Goal: Register for event/course

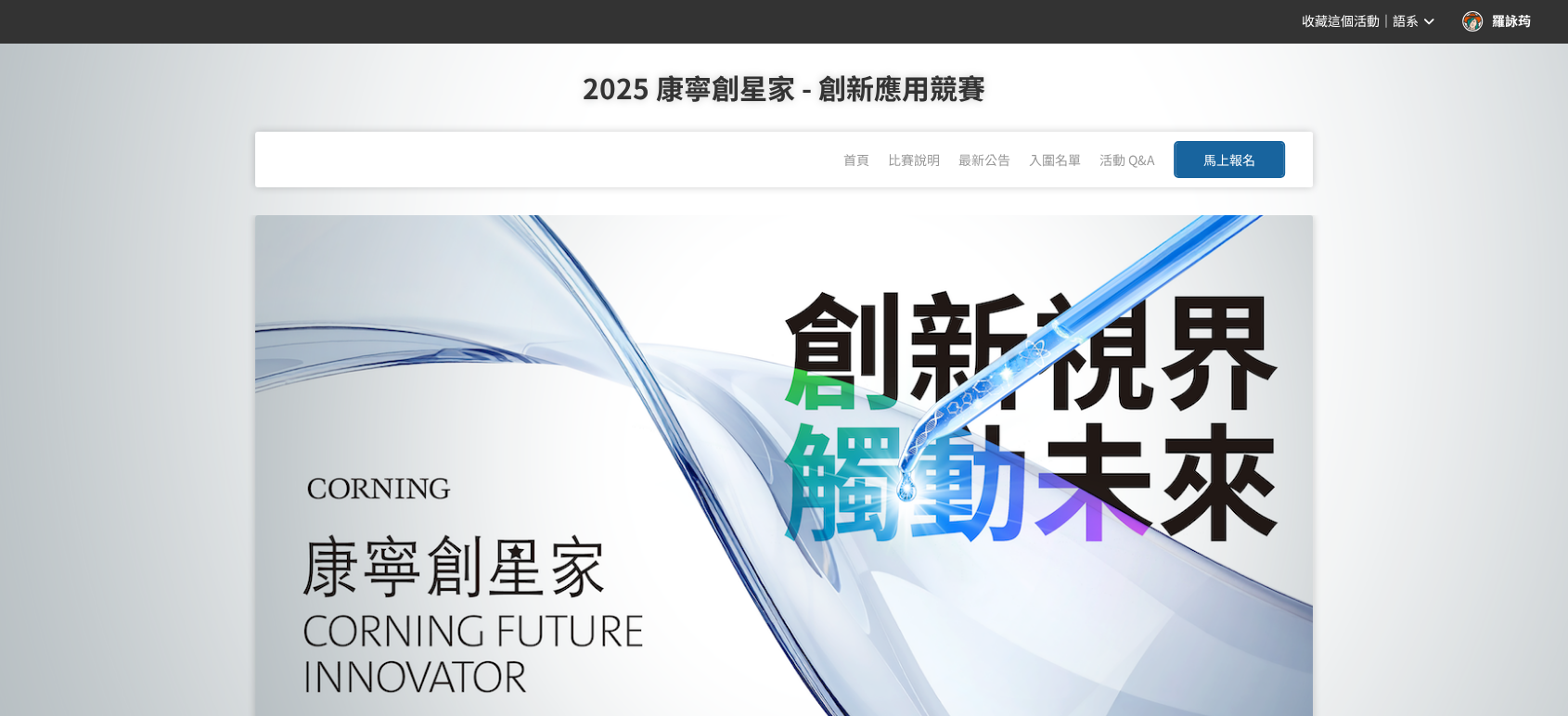
click at [1232, 138] on div "馬上報名" at bounding box center [1229, 159] width 111 height 56
click at [1219, 180] on div "馬上報名" at bounding box center [1229, 159] width 111 height 56
click at [1232, 163] on span "馬上報名" at bounding box center [1229, 160] width 52 height 19
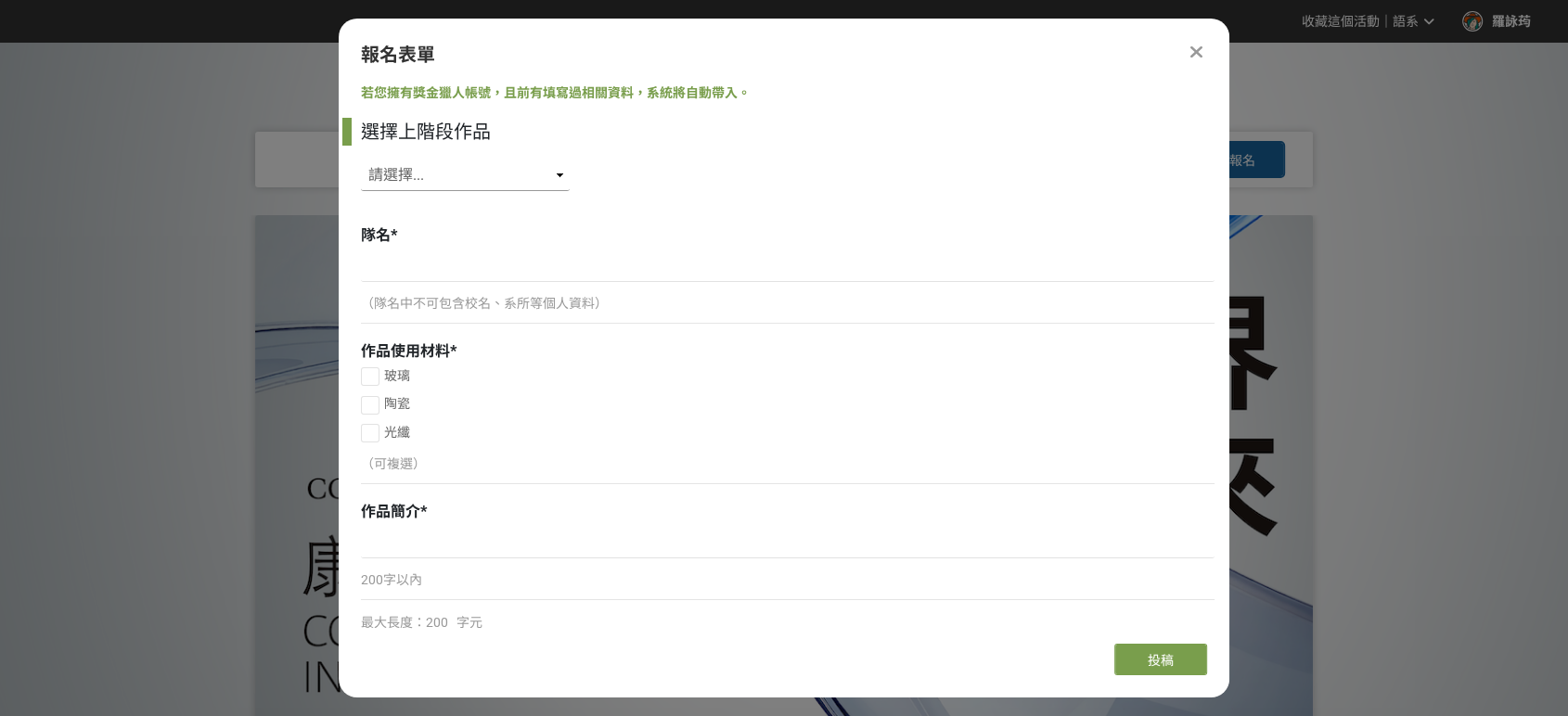
click at [527, 176] on select "請選擇... SID: 349215, 標題: (未知標題) SID: 349211, 標題: (未知標題) SID: 349032, 標題: (未知標題) …" at bounding box center [465, 174] width 209 height 31
select select "349215"
click at [361, 159] on select "請選擇... SID: 349215, 標題: (未知標題) SID: 349211, 標題: (未知標題) SID: 349032, 標題: (未知標題) …" at bounding box center [465, 174] width 209 height 31
click at [513, 268] on input at bounding box center [788, 266] width 853 height 31
click at [1194, 58] on icon at bounding box center [1195, 52] width 12 height 19
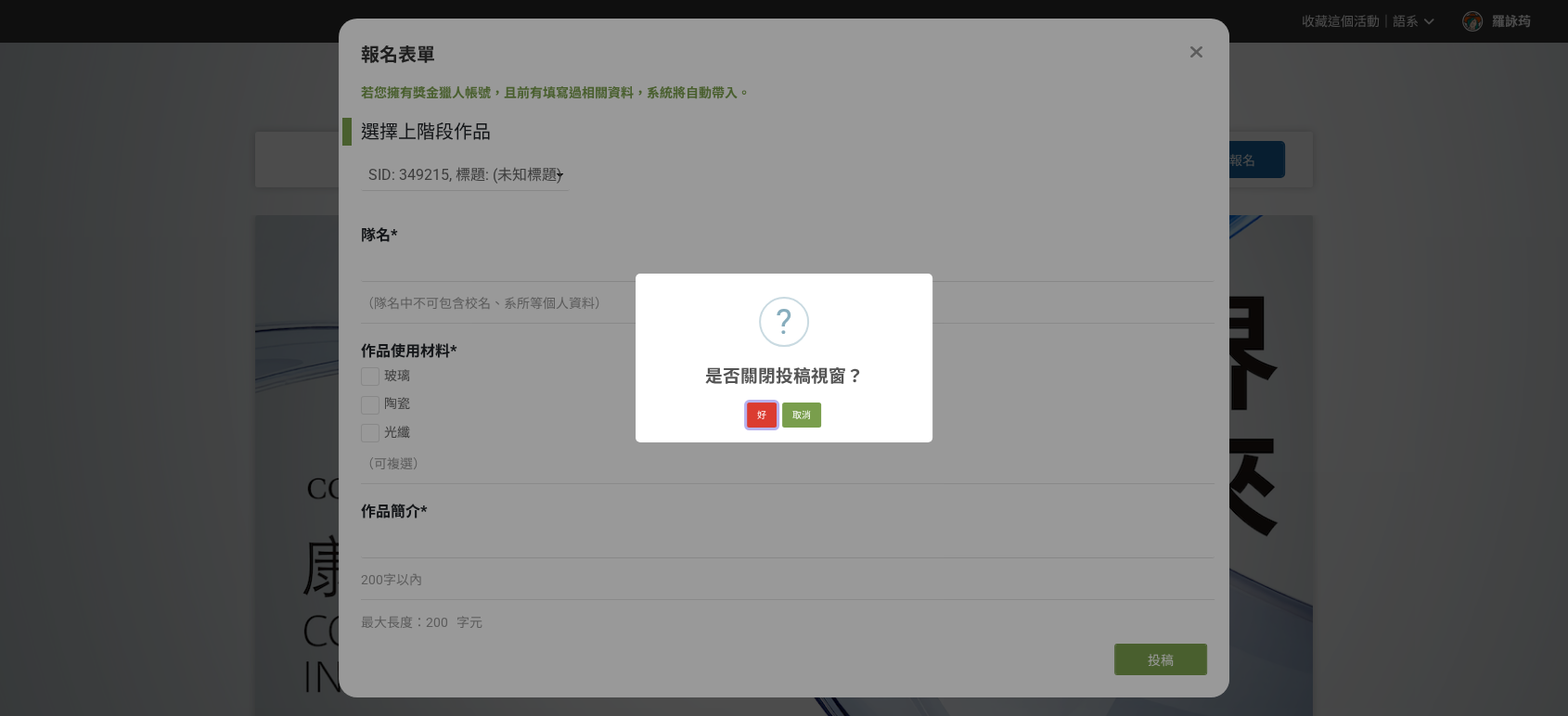
click at [759, 410] on button "好" at bounding box center [761, 415] width 29 height 26
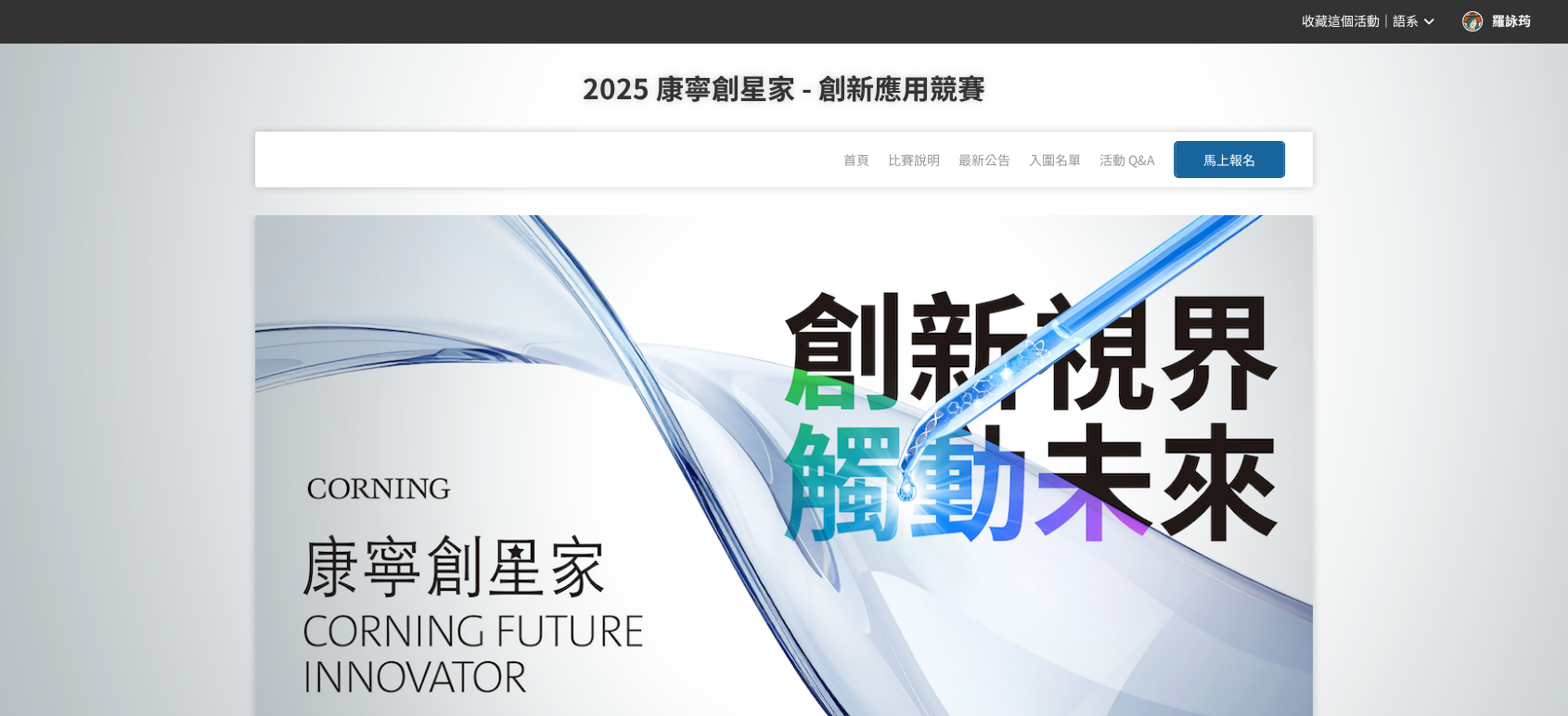
click at [1264, 161] on button "馬上報名" at bounding box center [1229, 159] width 111 height 37
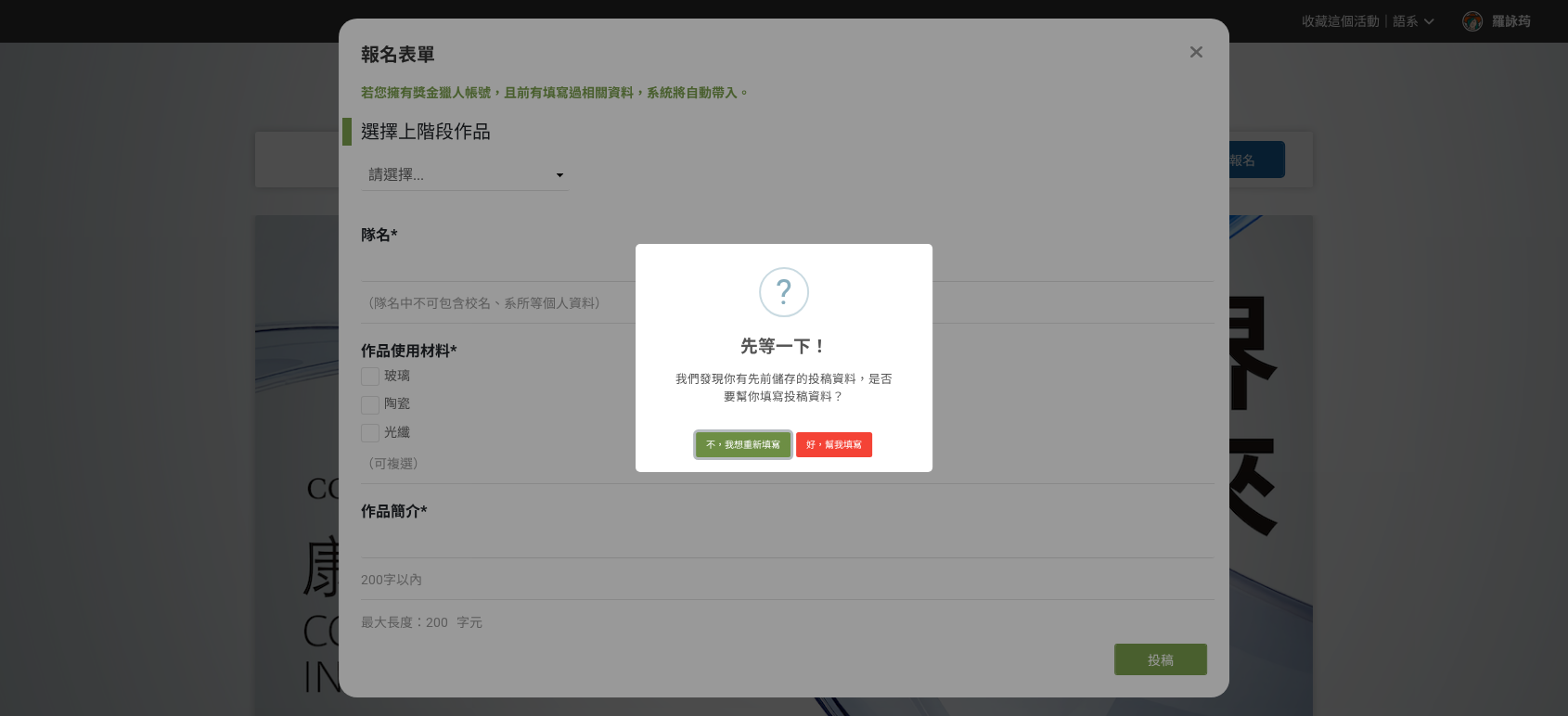
click at [759, 447] on button "不，我想重新填寫" at bounding box center [743, 445] width 95 height 26
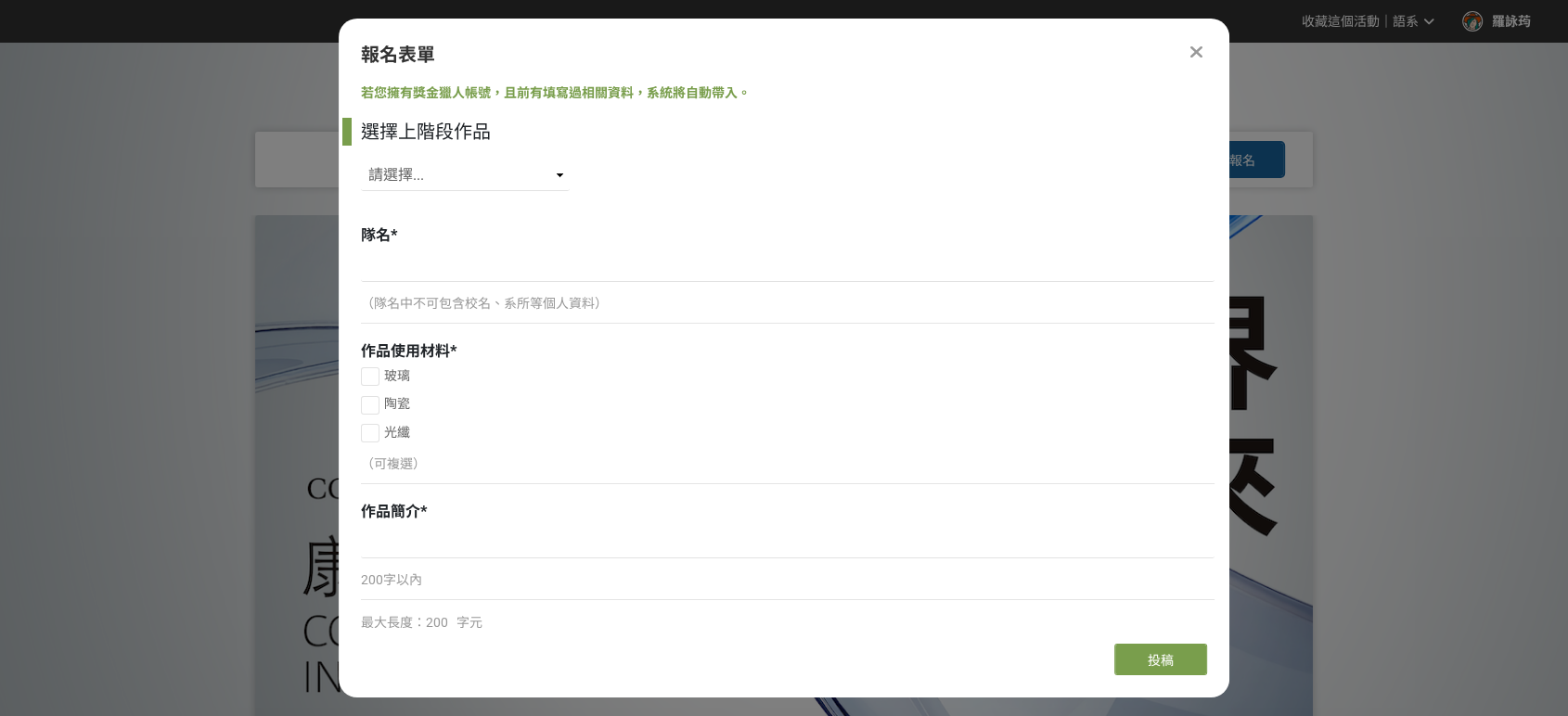
click at [1190, 50] on icon at bounding box center [1195, 52] width 12 height 19
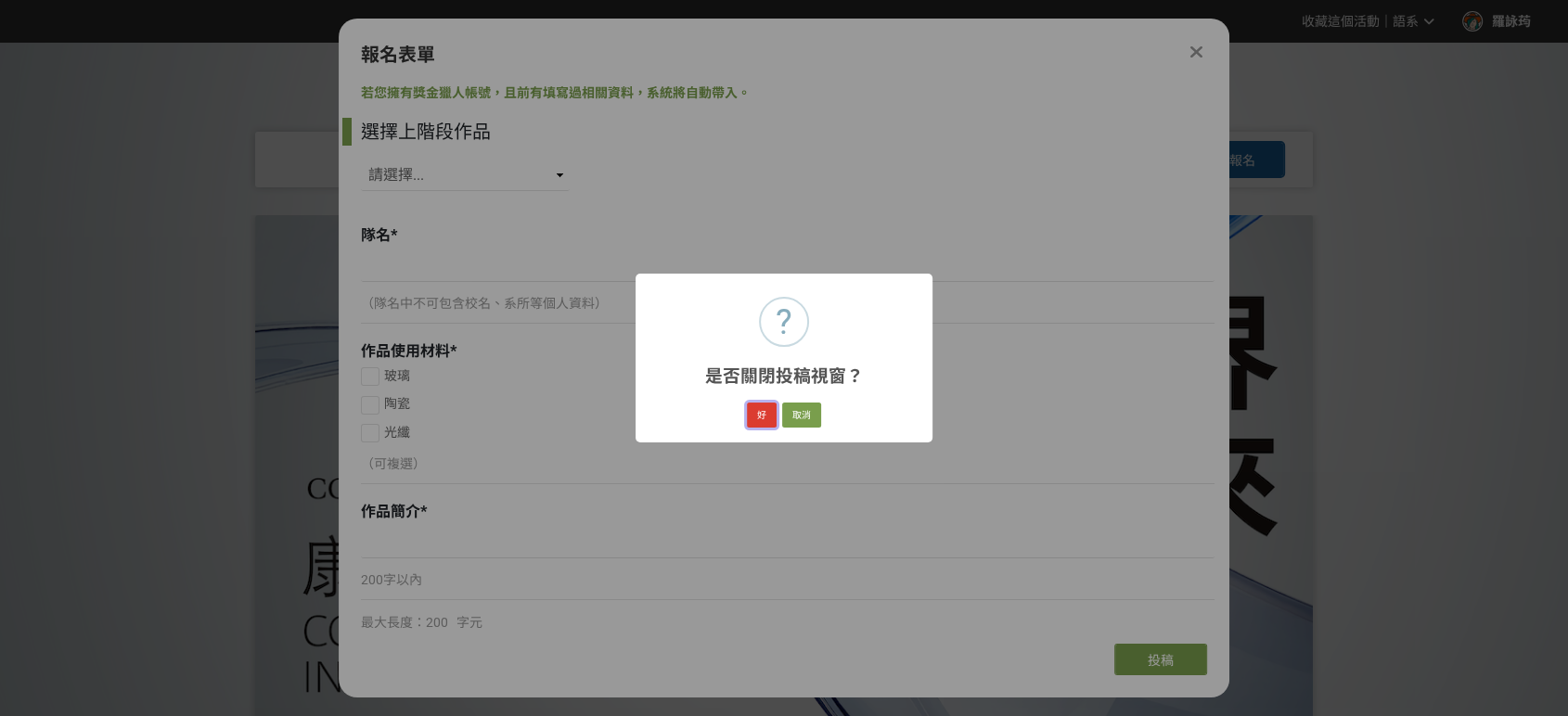
click at [759, 418] on button "好" at bounding box center [761, 415] width 29 height 26
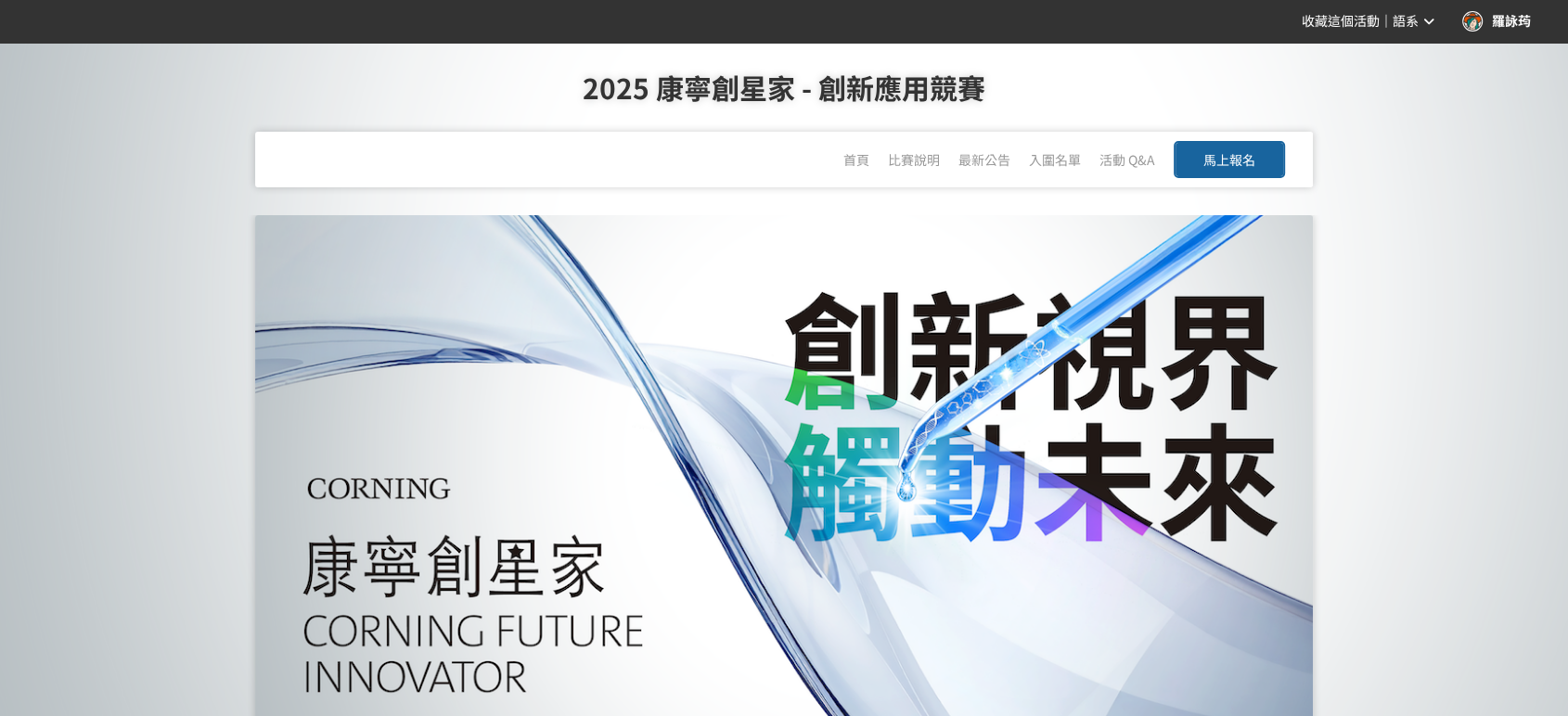
click at [1512, 15] on div "羅詠荺" at bounding box center [1496, 22] width 68 height 21
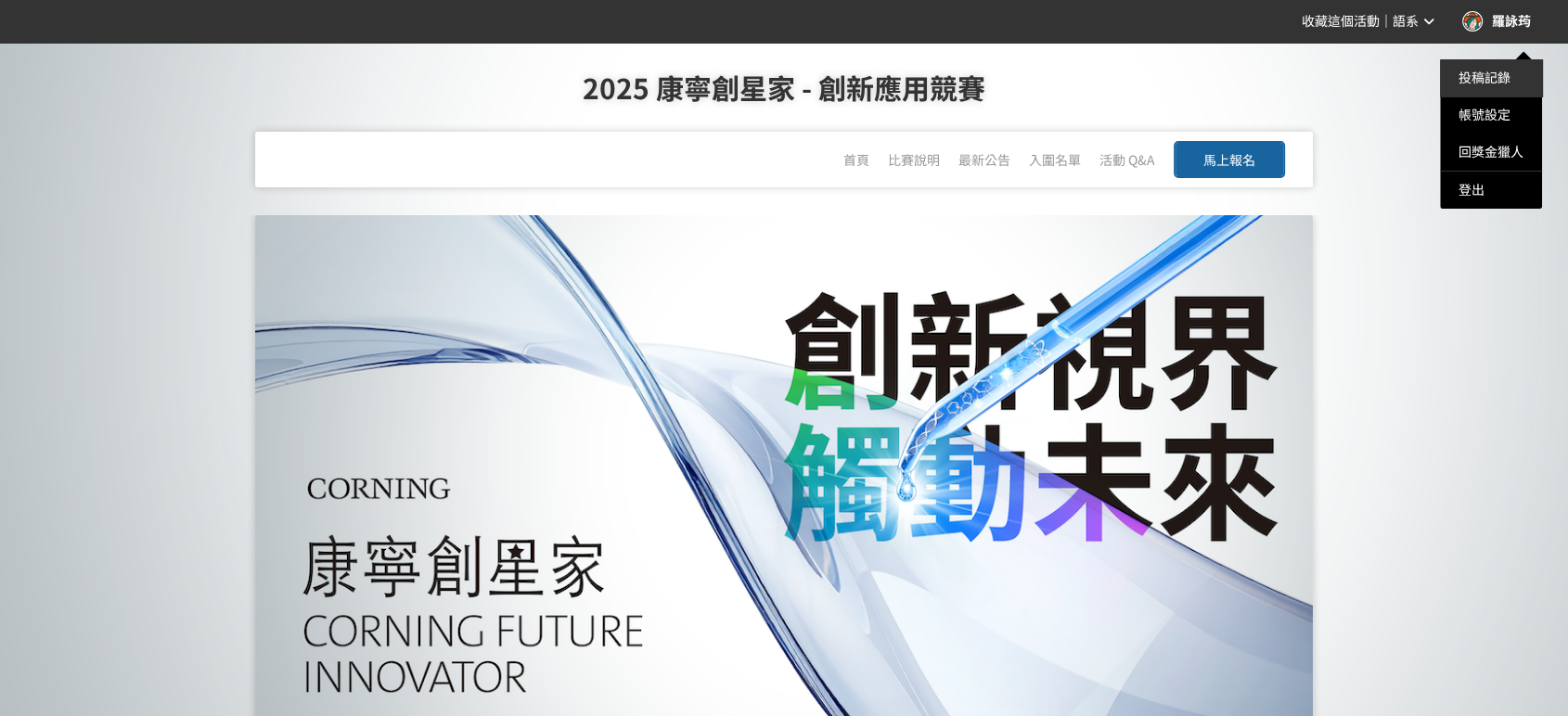
click at [1498, 78] on link "投稿記錄" at bounding box center [1484, 78] width 52 height 15
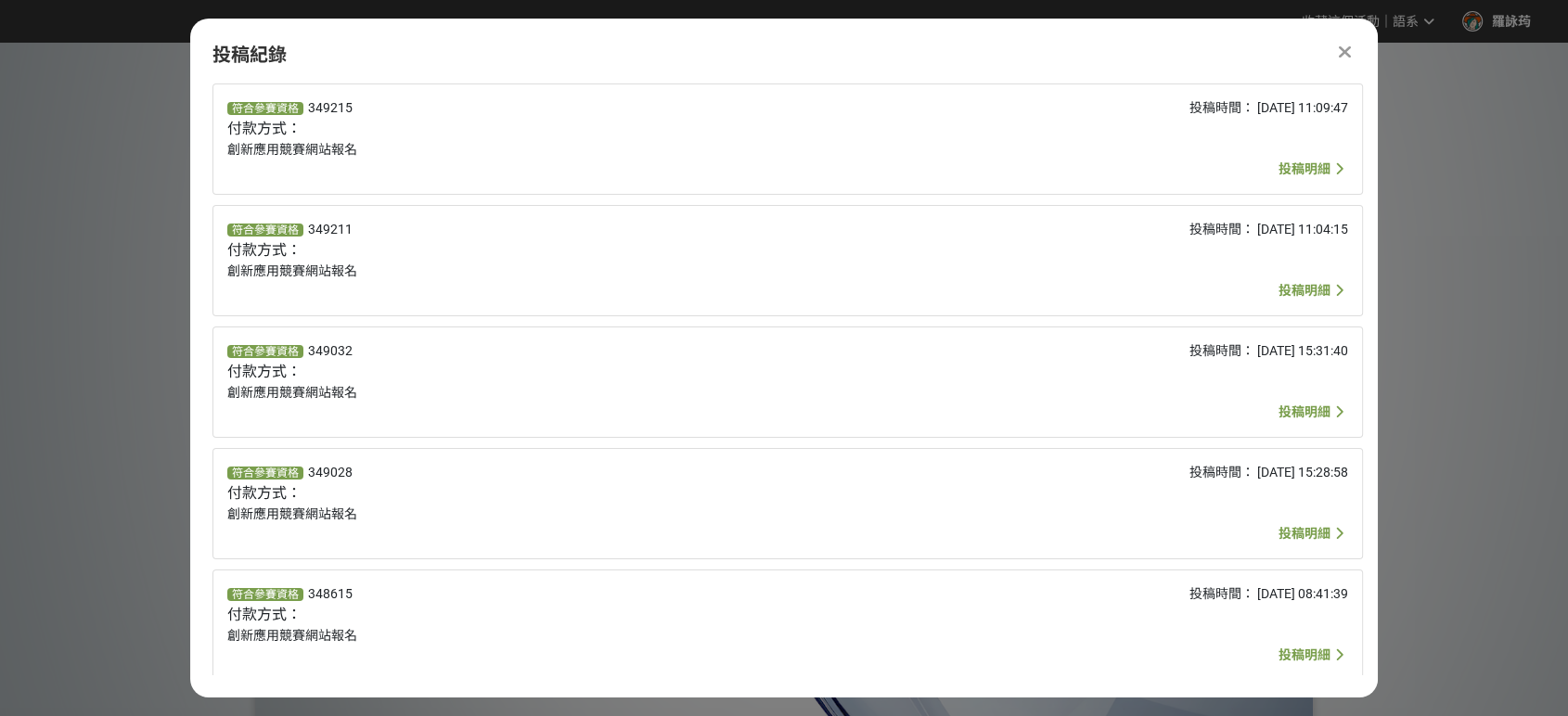
click at [331, 139] on div "符合參賽資格 349215 付款方式： 創新應用競賽網站報名" at bounding box center [555, 139] width 654 height 82
click at [274, 132] on span "付款方式：" at bounding box center [264, 128] width 74 height 18
click at [310, 115] on span "349215" at bounding box center [330, 108] width 45 height 15
click at [1305, 172] on span "投稿明細" at bounding box center [1304, 169] width 52 height 15
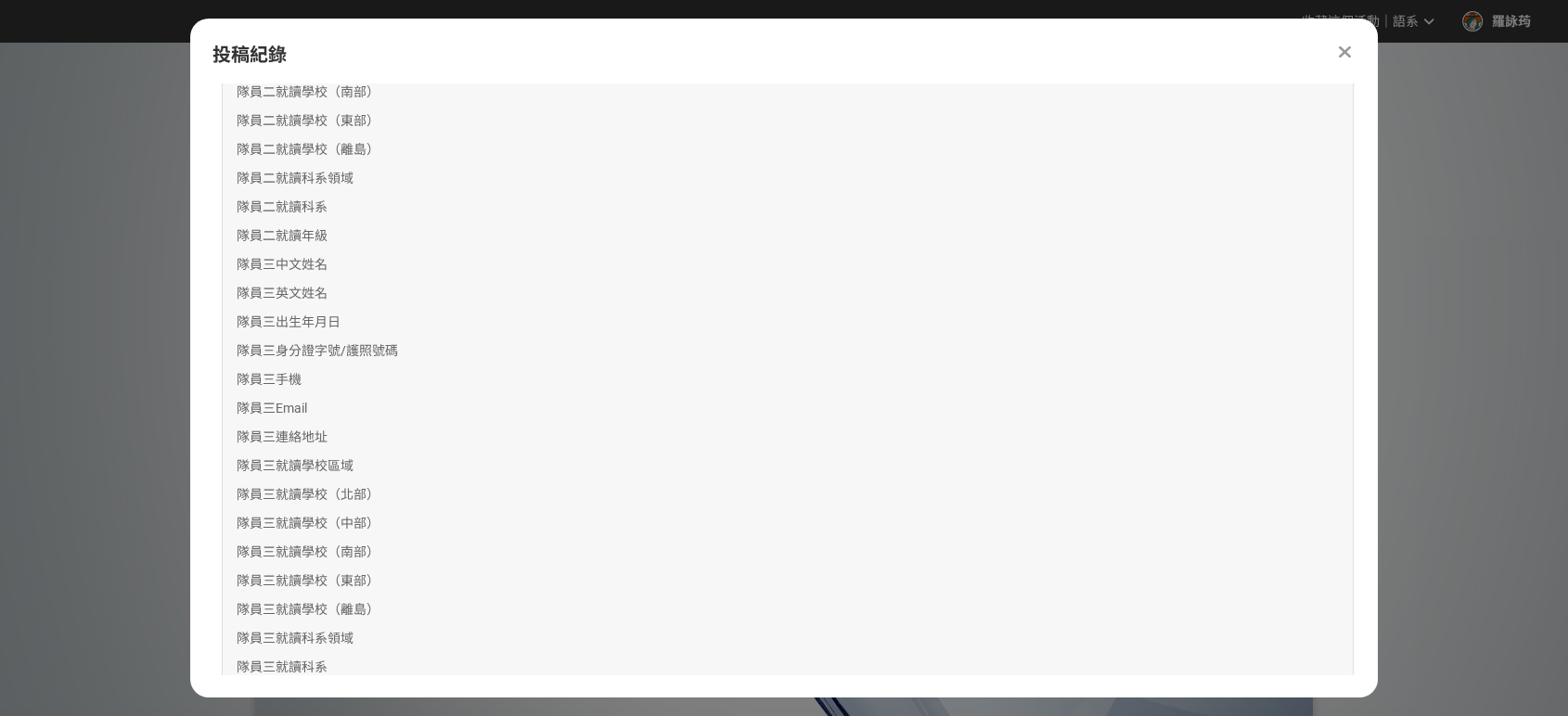
scroll to position [1856, 0]
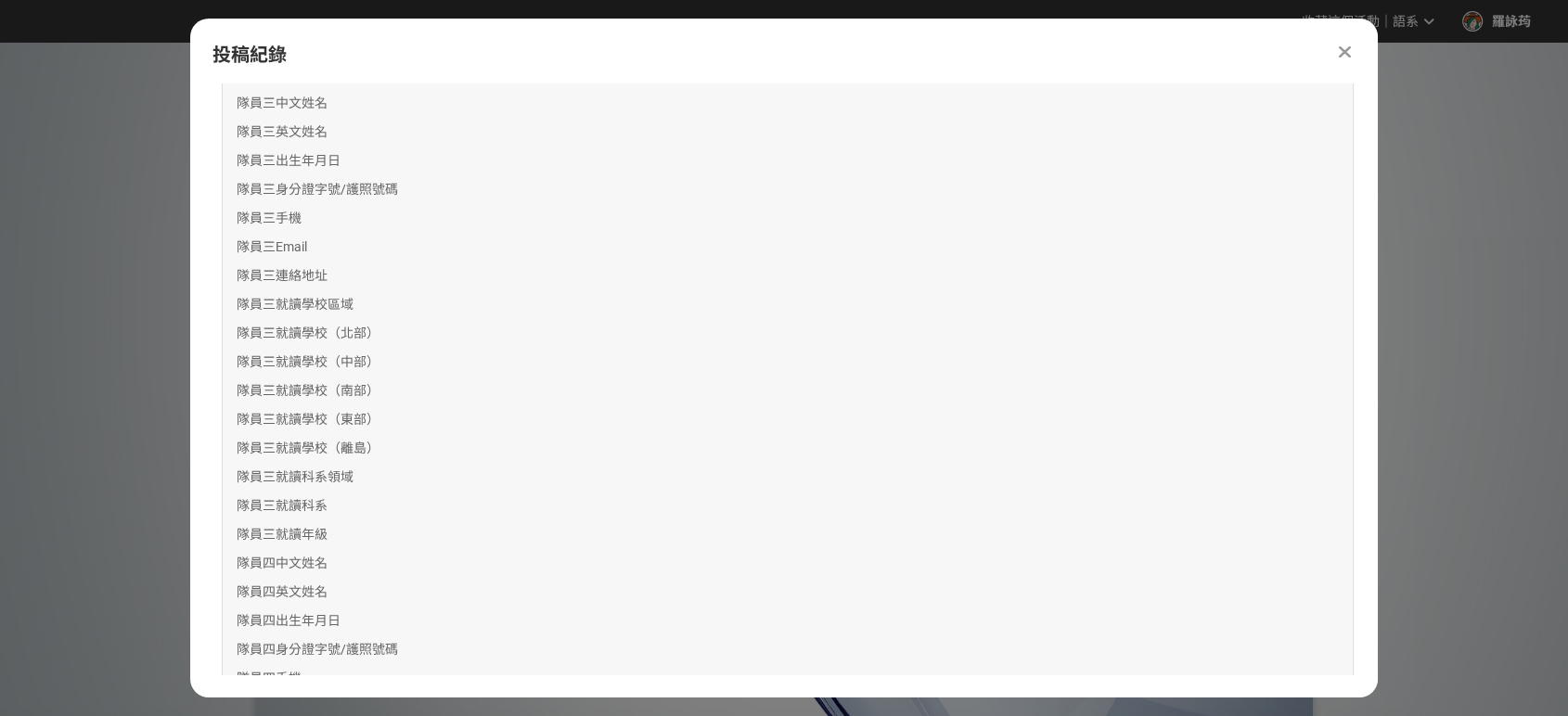
click at [1351, 44] on div at bounding box center [1343, 51] width 22 height 22
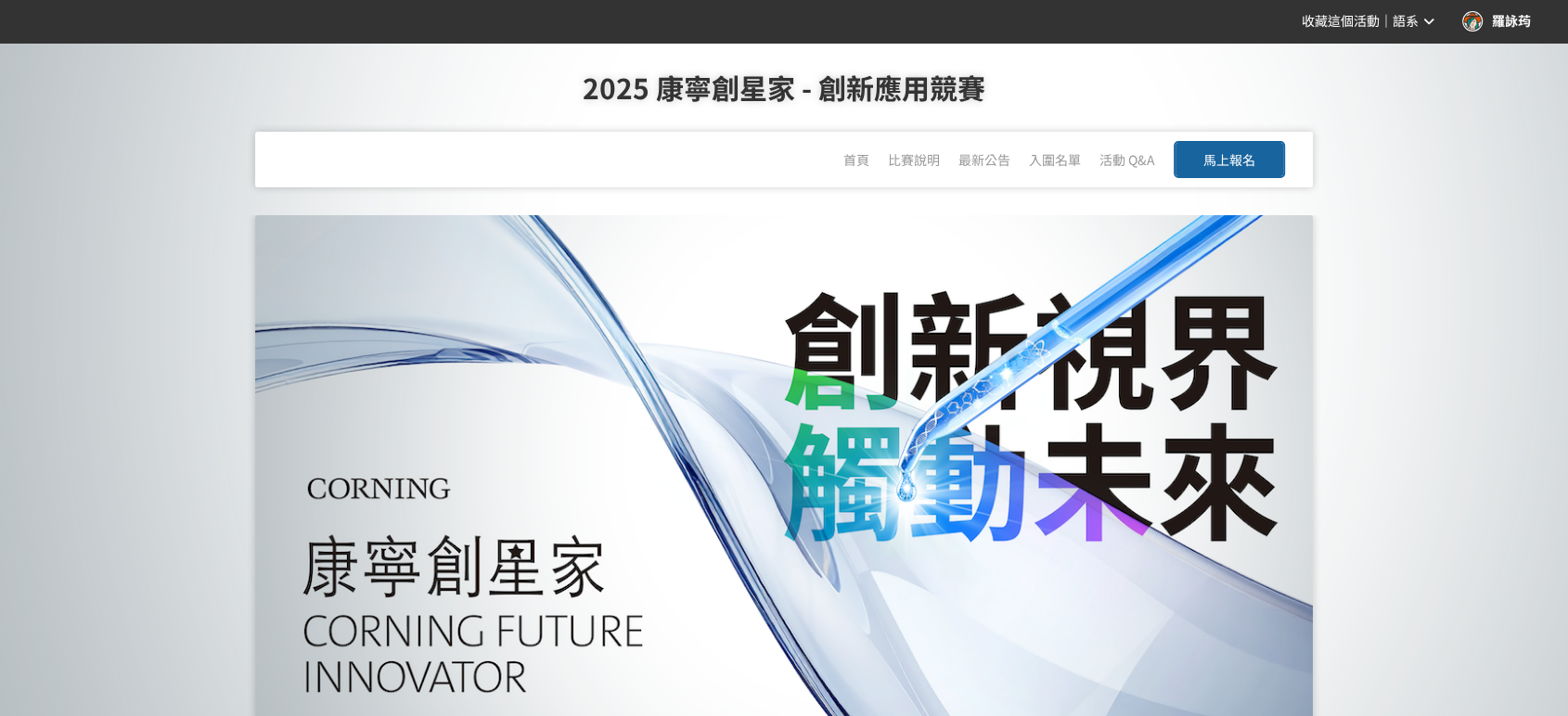
click at [1234, 151] on span "馬上報名" at bounding box center [1229, 160] width 52 height 19
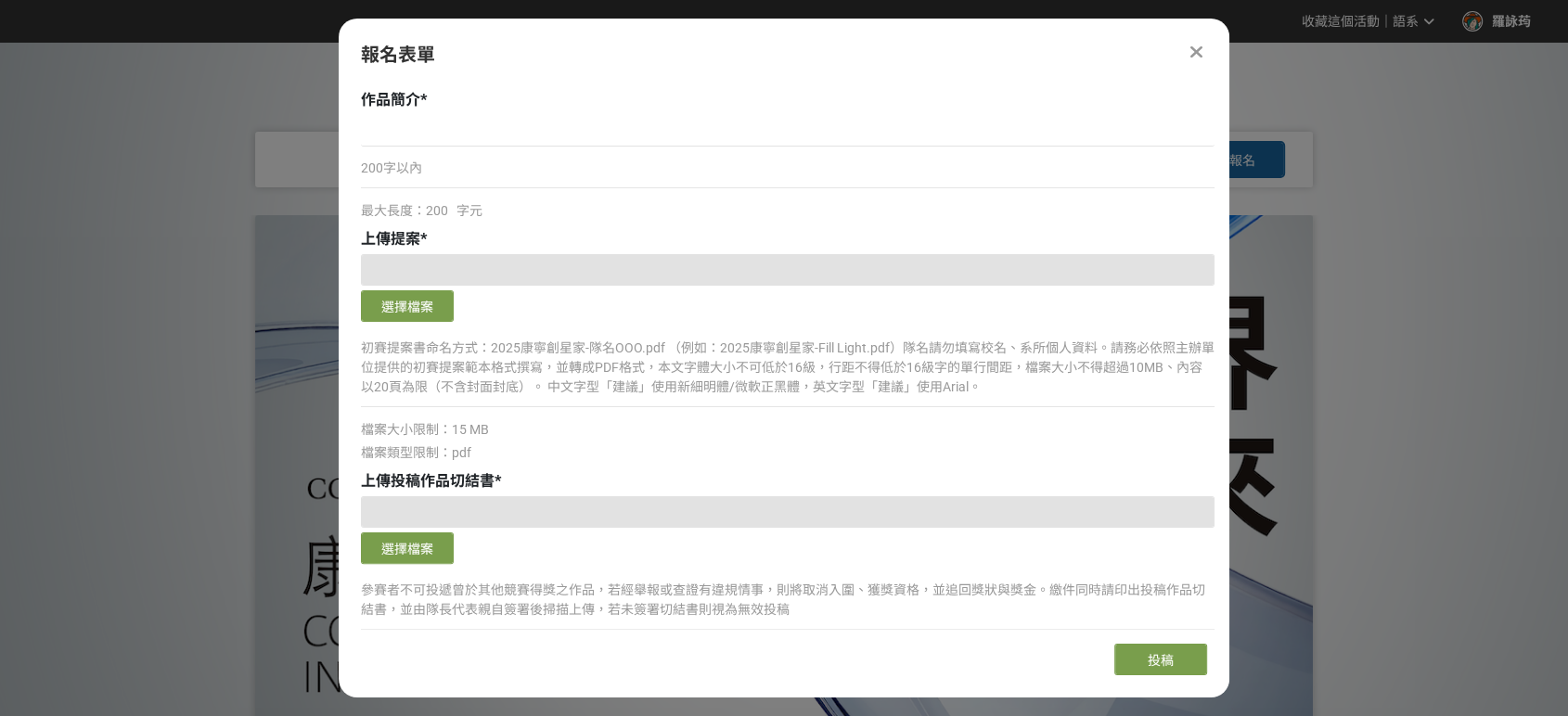
scroll to position [103, 0]
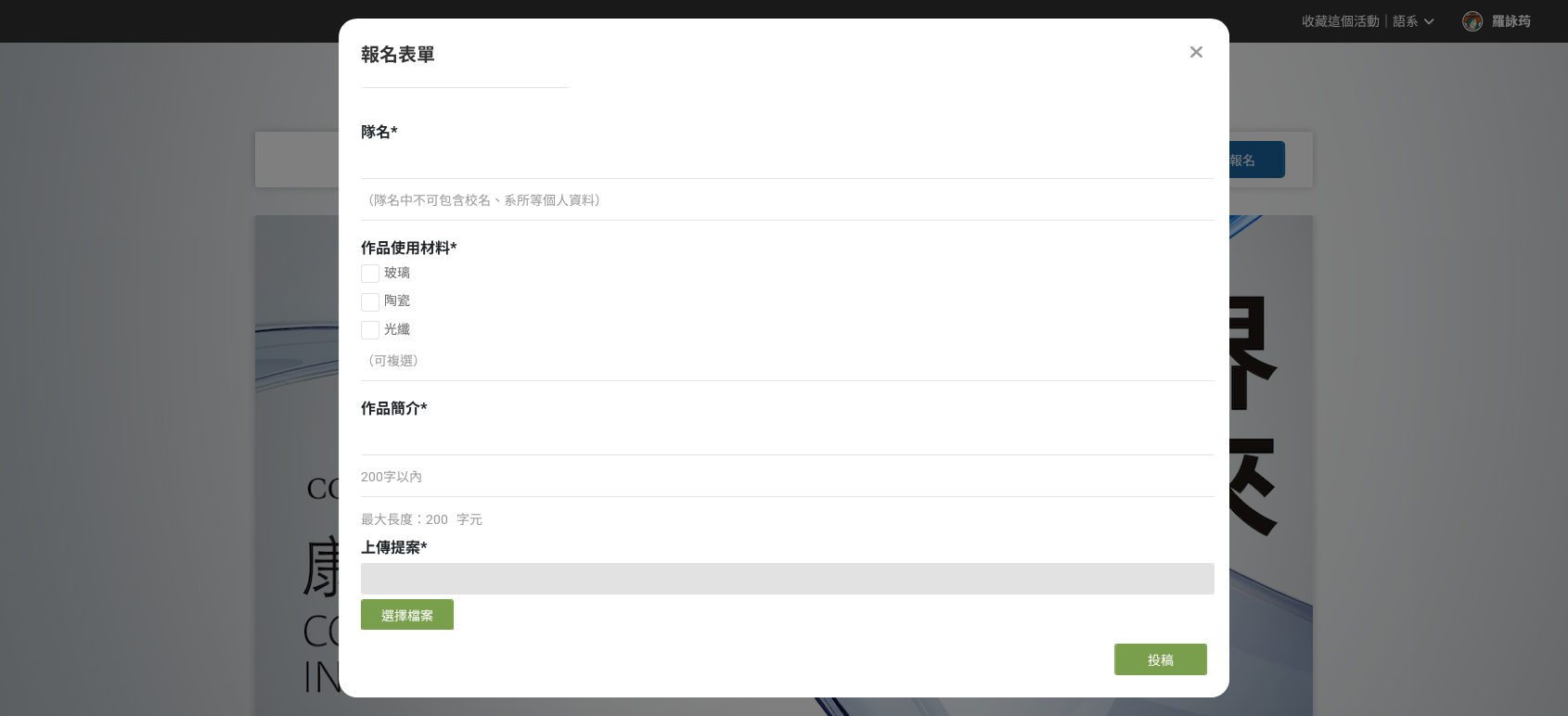
click at [409, 283] on div "玻璃 陶瓷 光纖 （可複選）" at bounding box center [788, 327] width 853 height 127
click at [397, 270] on span "玻璃" at bounding box center [396, 273] width 26 height 15
click at [374, 270] on input "玻璃" at bounding box center [368, 273] width 12 height 12
checkbox input "false"
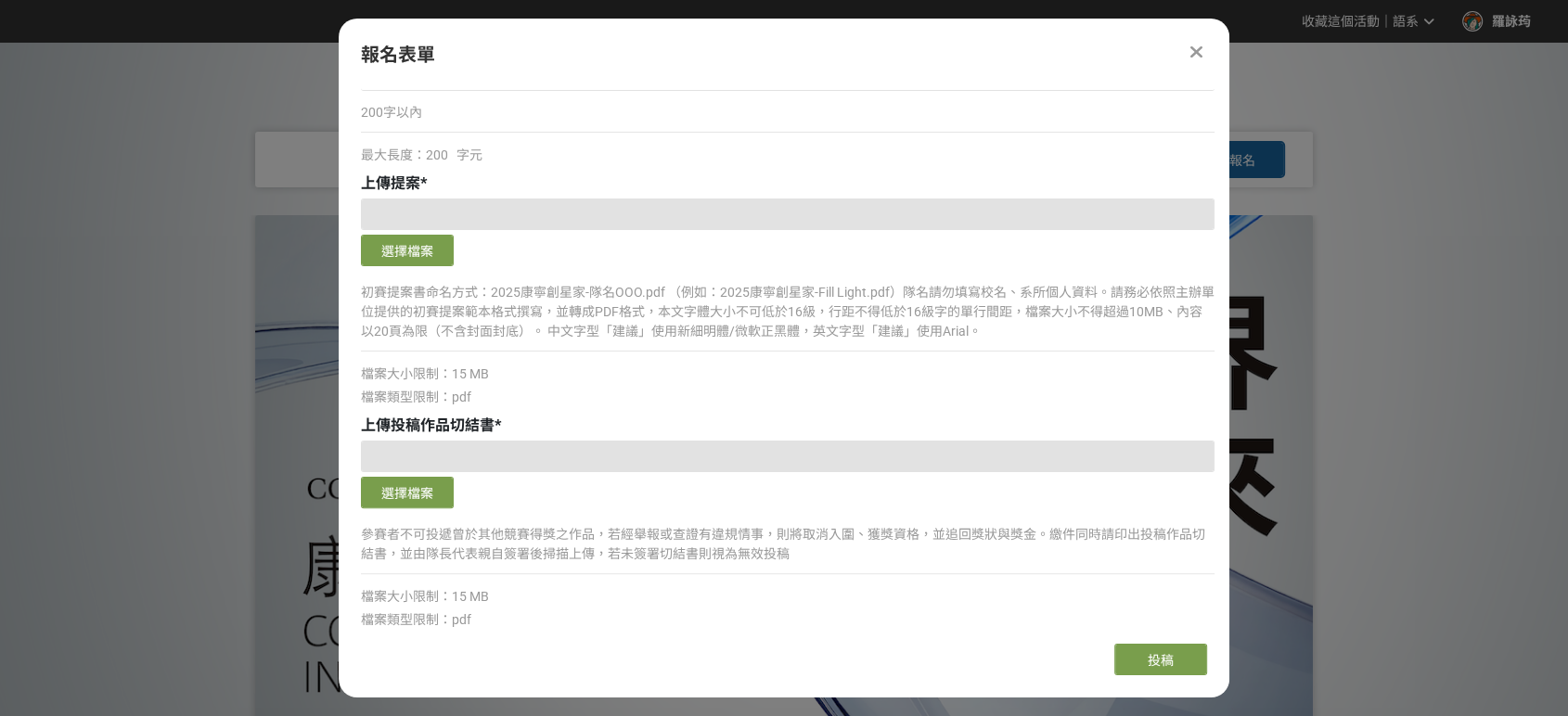
scroll to position [515, 0]
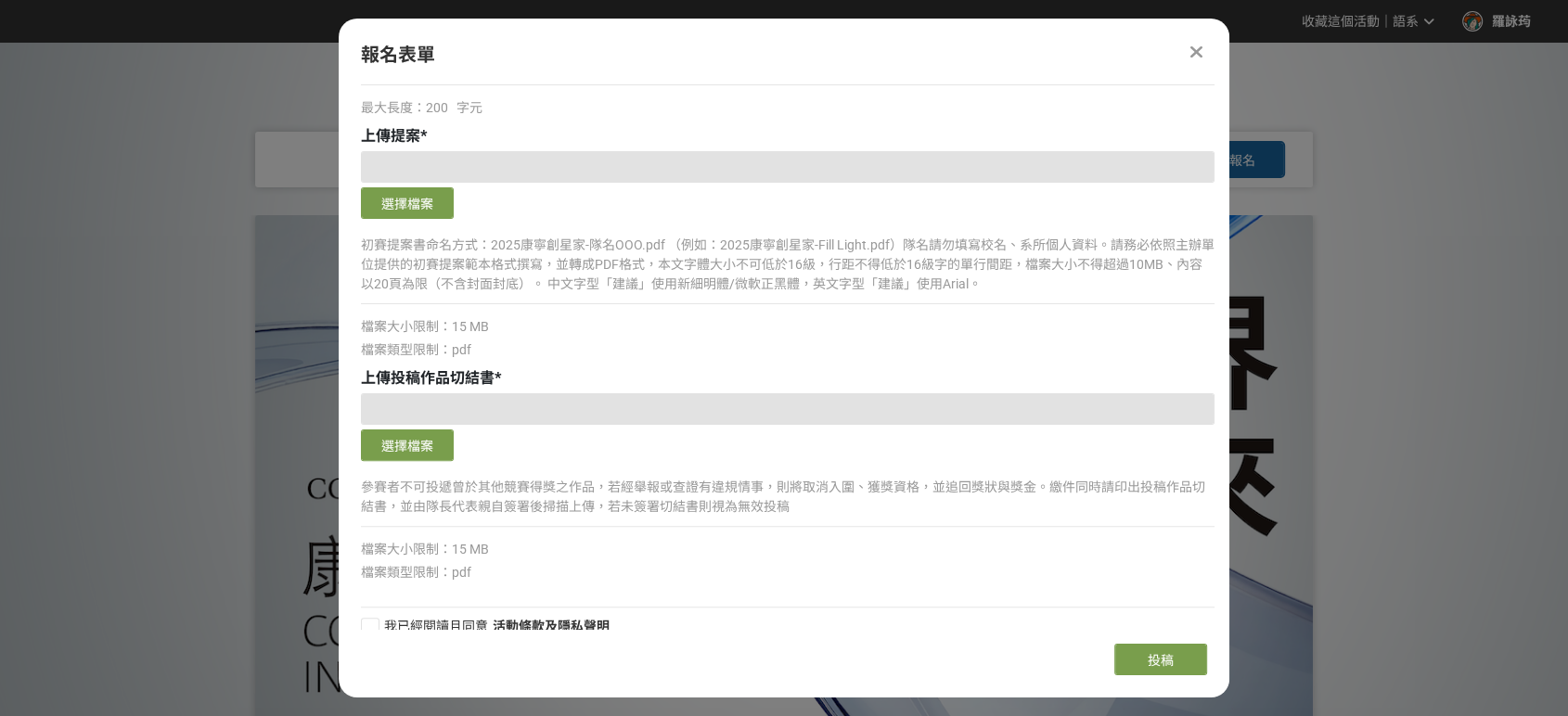
click at [1190, 51] on icon at bounding box center [1195, 52] width 12 height 19
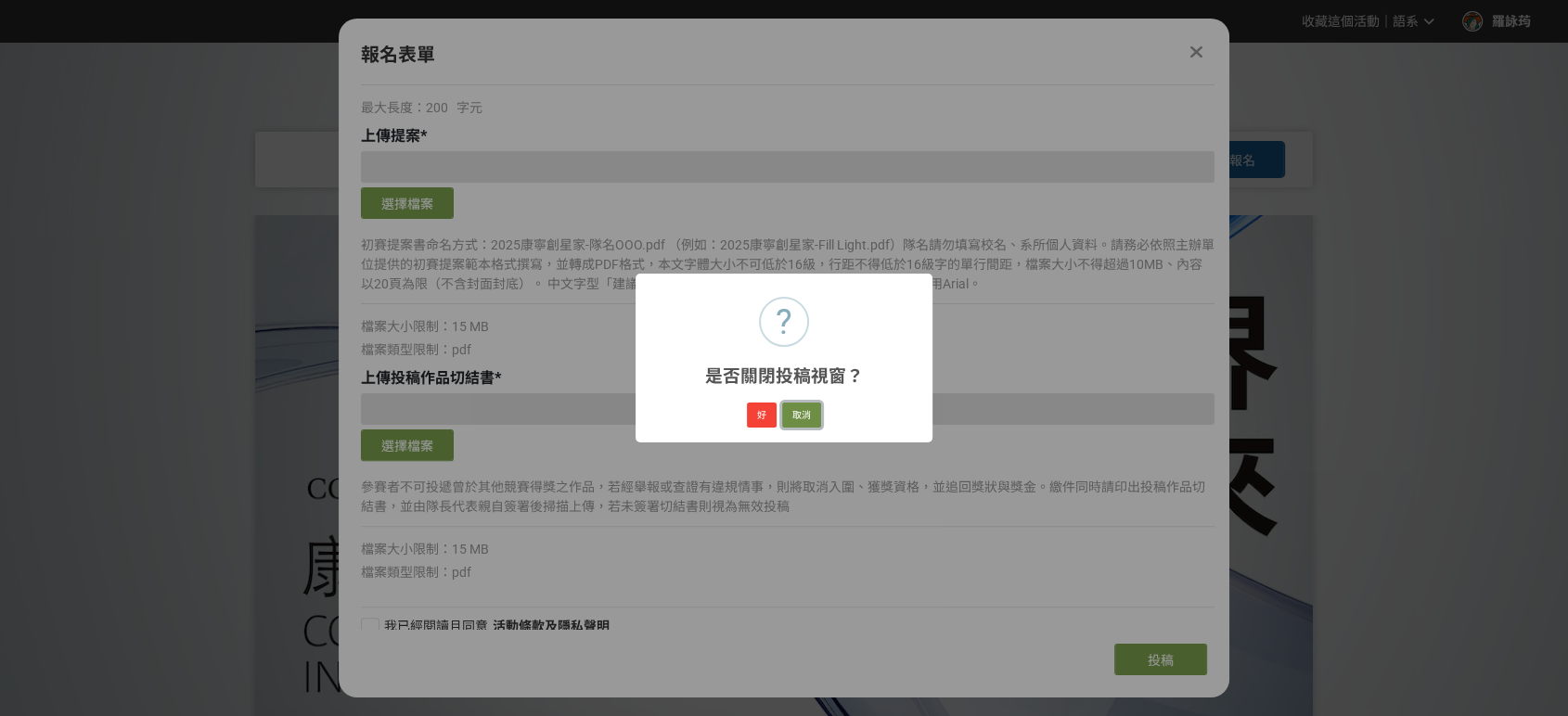
click at [808, 413] on button "取消" at bounding box center [801, 415] width 39 height 26
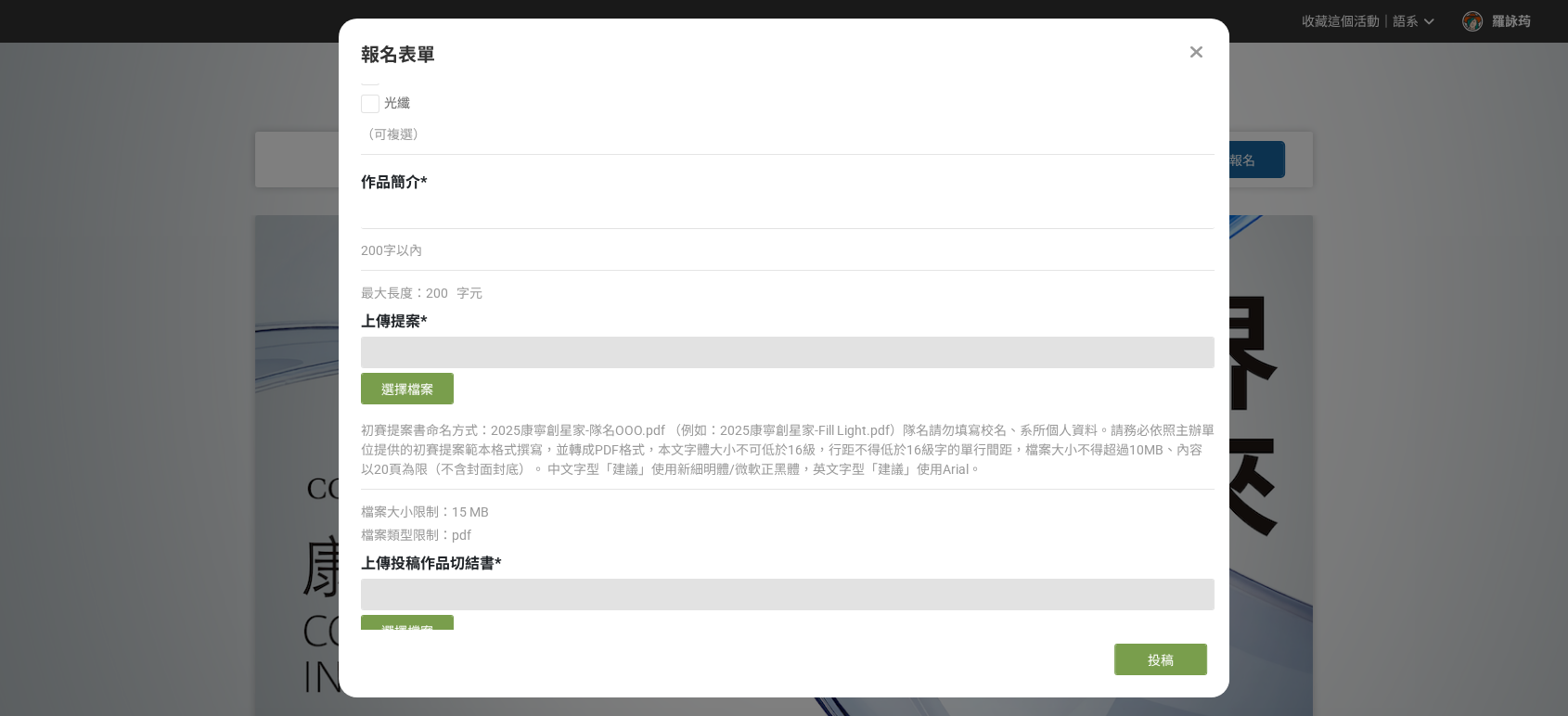
scroll to position [536, 0]
